Goal: Transaction & Acquisition: Purchase product/service

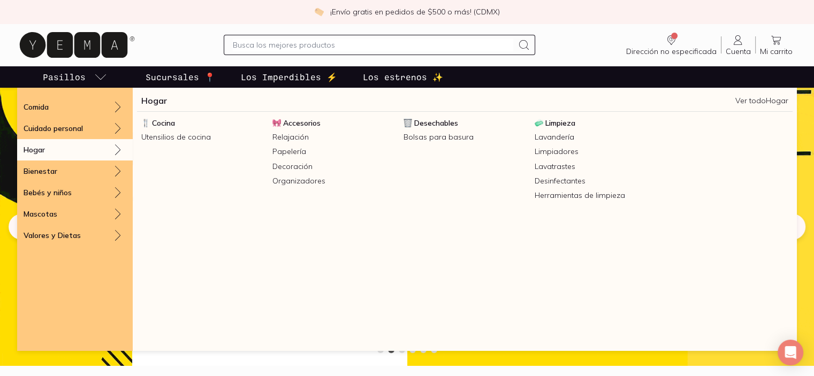
click at [74, 151] on div "Hogar" at bounding box center [75, 149] width 116 height 21
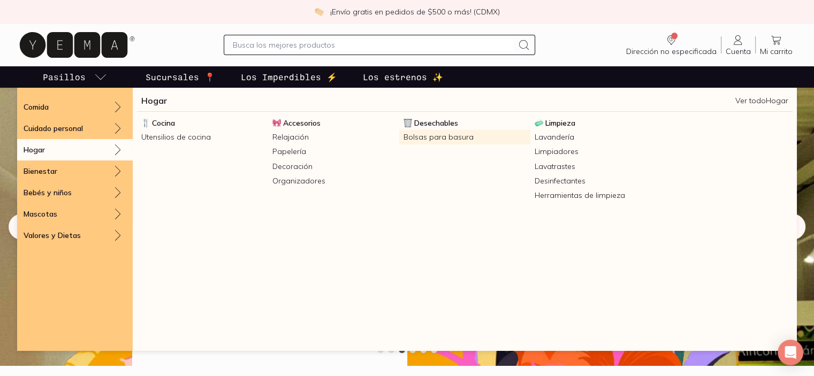
click at [449, 136] on link "Bolsas para basura" at bounding box center [464, 137] width 131 height 14
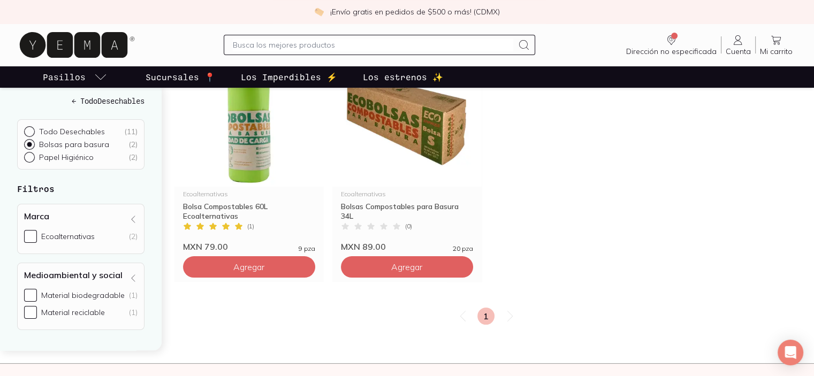
scroll to position [160, 0]
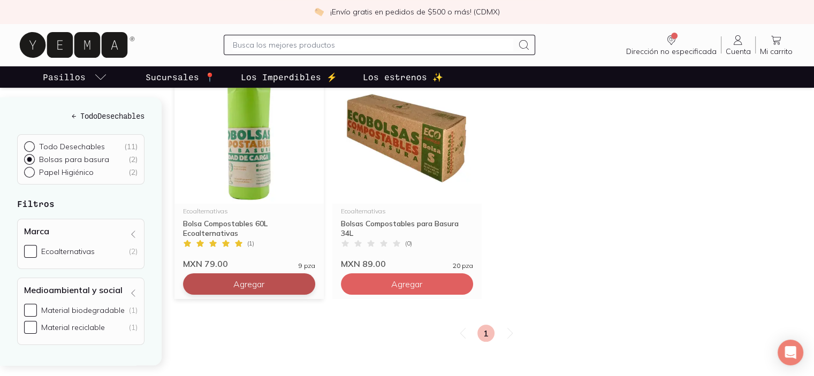
click at [239, 287] on span "Agregar" at bounding box center [248, 284] width 31 height 11
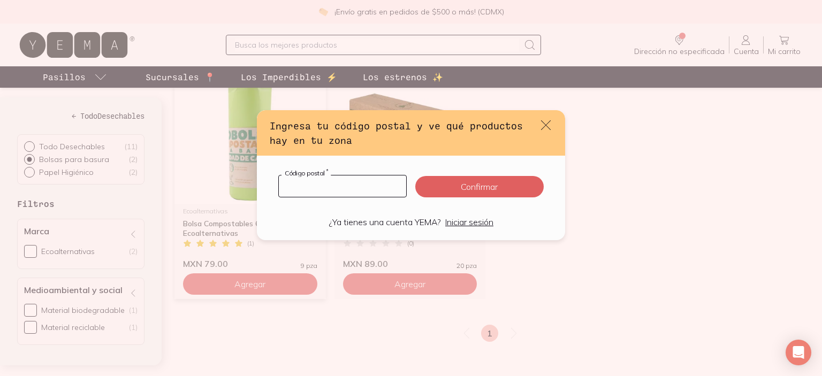
click at [343, 186] on input "default" at bounding box center [342, 185] width 127 height 21
click at [546, 127] on icon "default" at bounding box center [545, 125] width 15 height 15
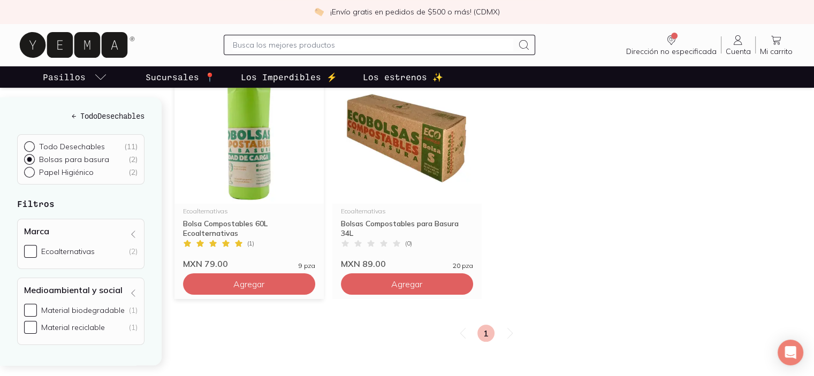
click at [257, 230] on div "Bolsa Compostables 60L Ecoalternativas" at bounding box center [249, 228] width 132 height 19
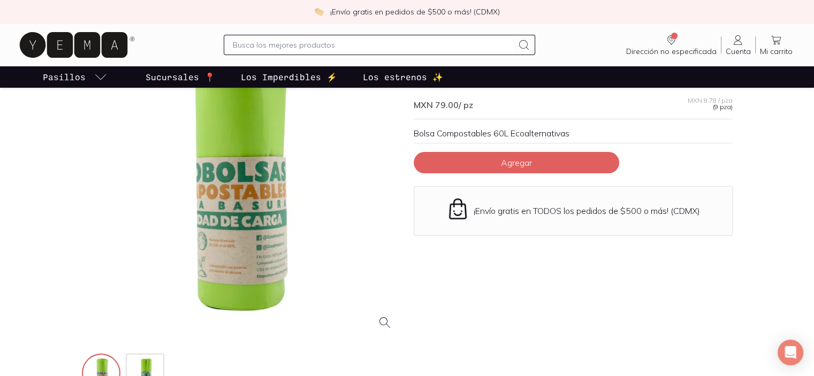
scroll to position [107, 0]
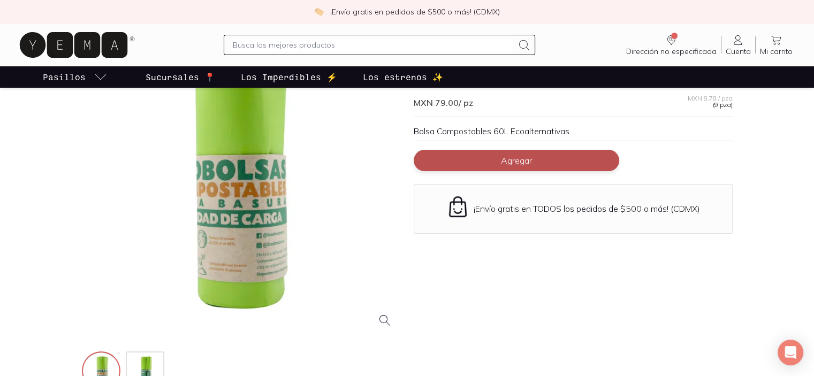
click at [486, 157] on button "Agregar" at bounding box center [516, 160] width 205 height 21
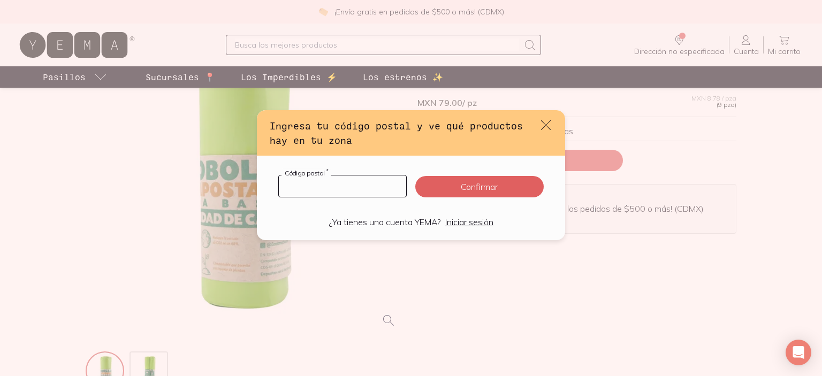
click at [311, 178] on div "Código postal *" at bounding box center [342, 186] width 128 height 22
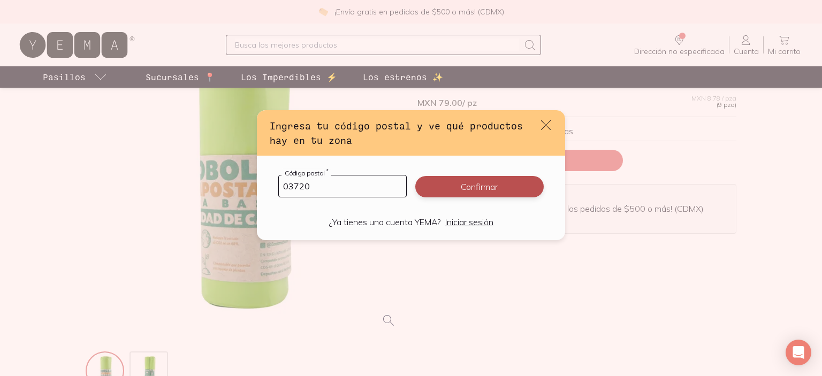
type input "03720"
click at [470, 188] on button "Confirmar" at bounding box center [479, 186] width 128 height 21
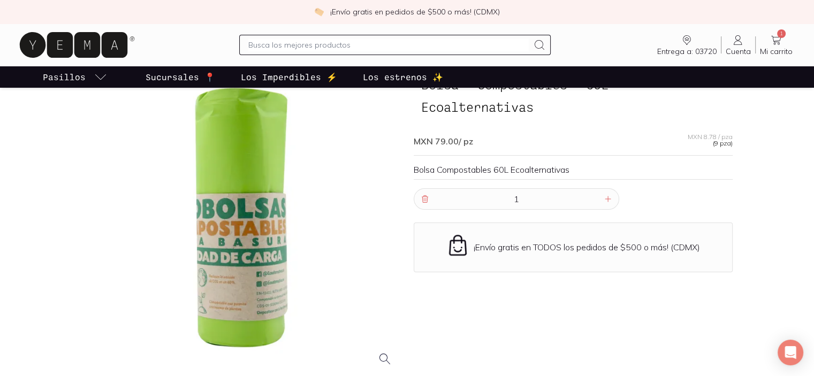
scroll to position [53, 0]
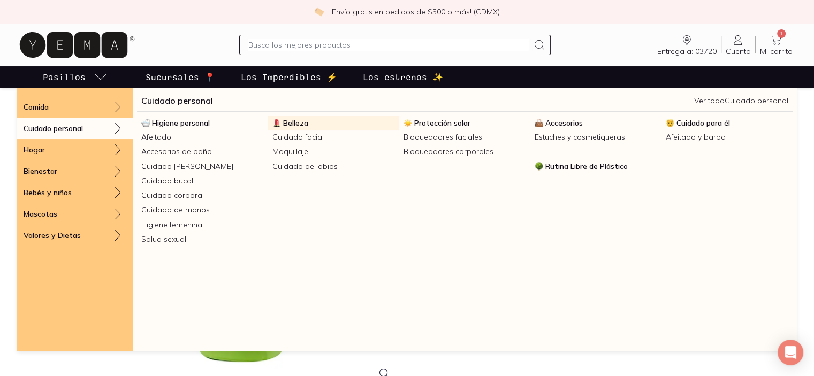
click at [338, 124] on link "Belleza" at bounding box center [333, 123] width 131 height 14
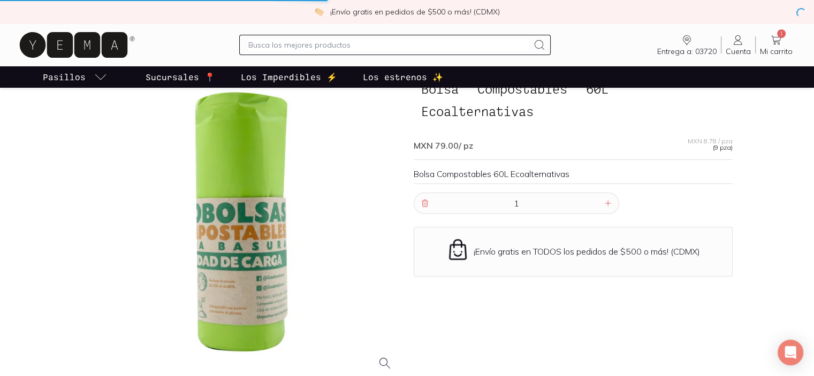
scroll to position [0, 0]
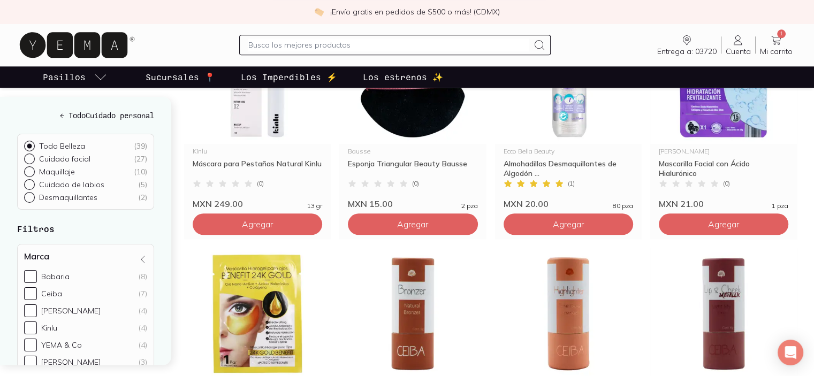
scroll to position [1284, 0]
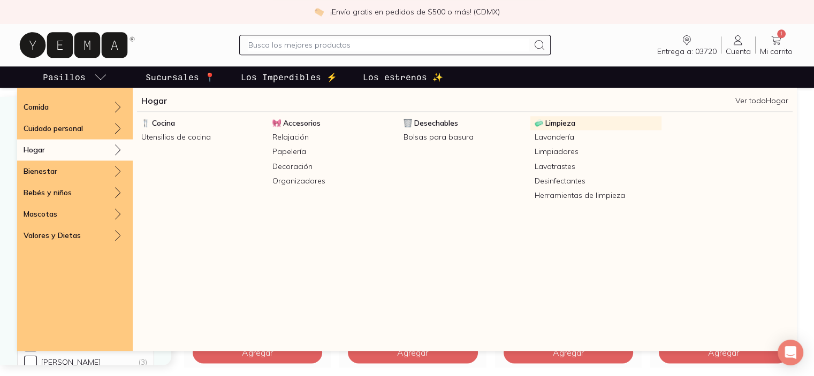
click at [569, 120] on span "Limpieza" at bounding box center [560, 123] width 30 height 10
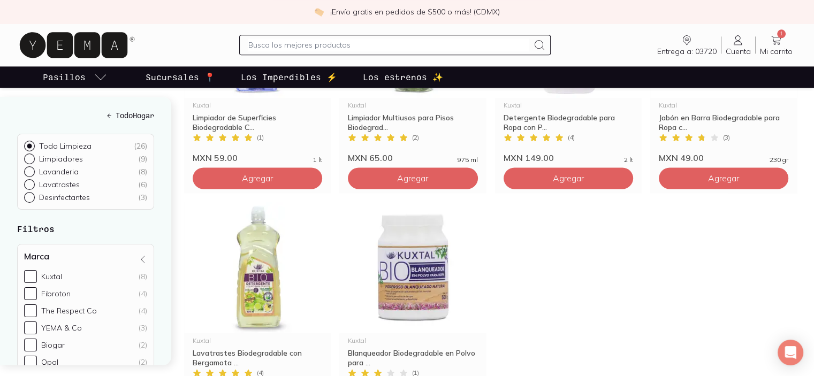
scroll to position [1444, 0]
